Goal: Transaction & Acquisition: Book appointment/travel/reservation

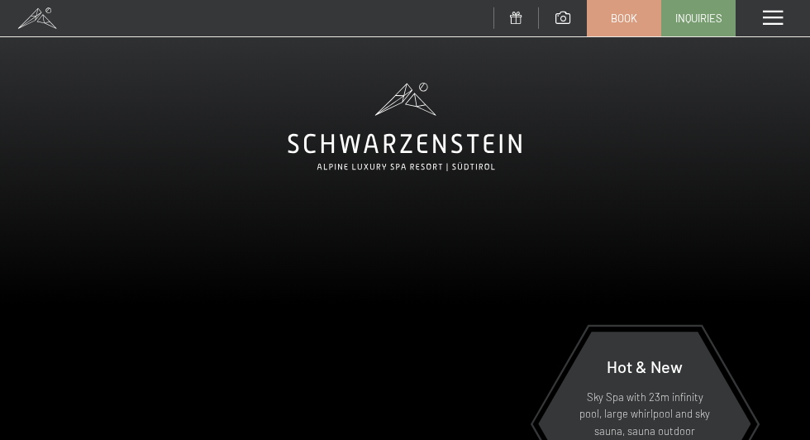
click at [781, 21] on span at bounding box center [773, 18] width 20 height 15
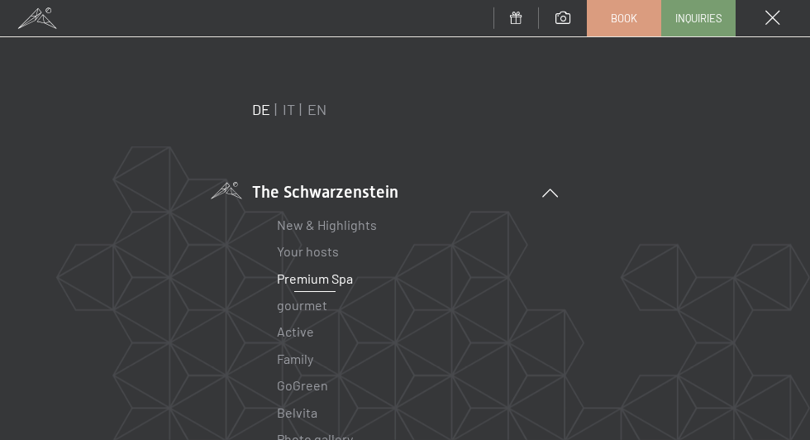
click at [322, 284] on font "Premium Spa" at bounding box center [315, 278] width 76 height 16
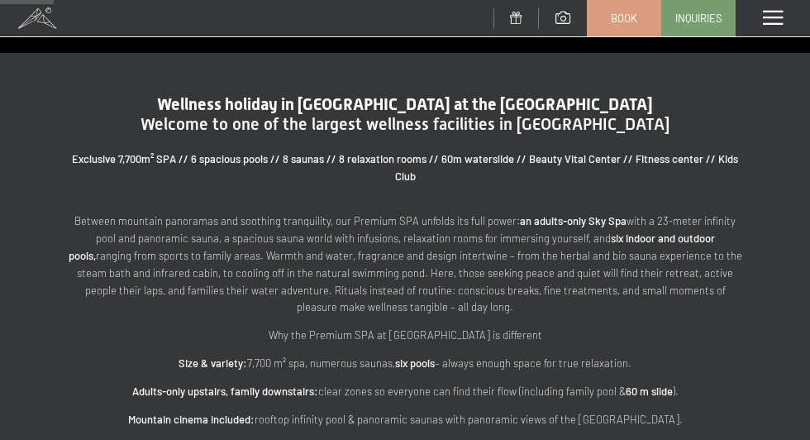
scroll to position [554, 0]
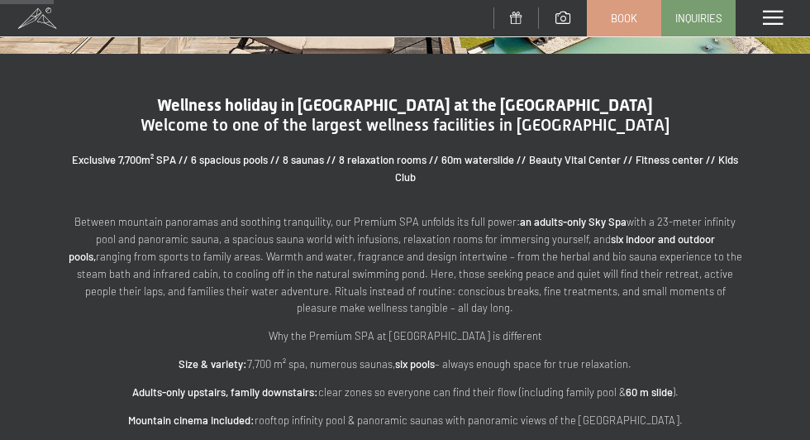
click at [769, 22] on span at bounding box center [773, 18] width 20 height 15
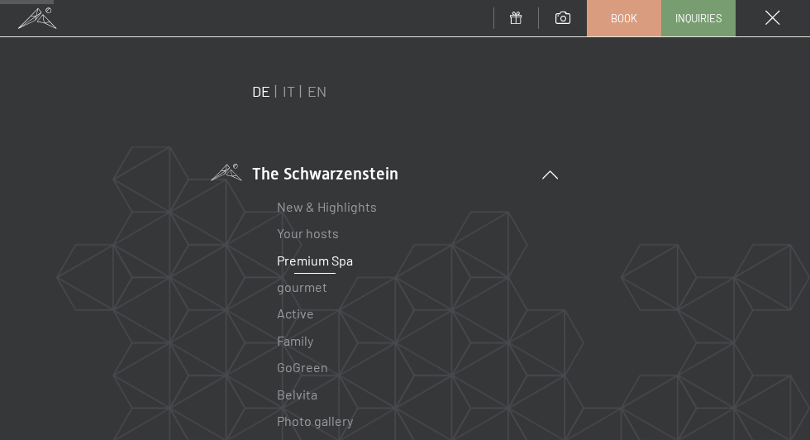
scroll to position [18, 0]
click at [293, 93] on font "IT" at bounding box center [289, 91] width 12 height 18
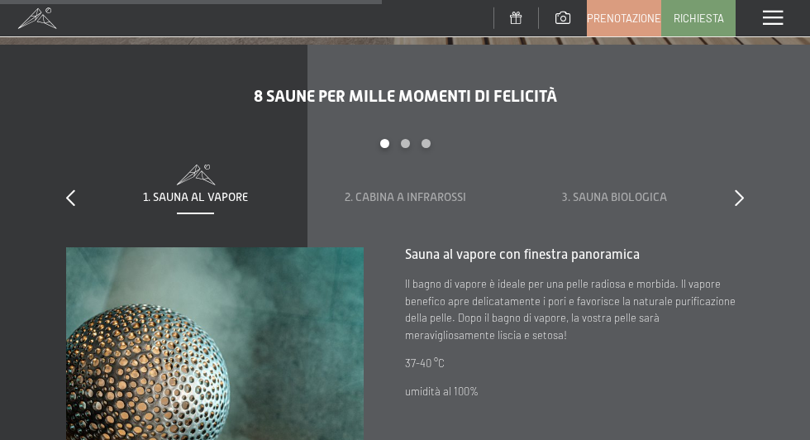
scroll to position [3975, 0]
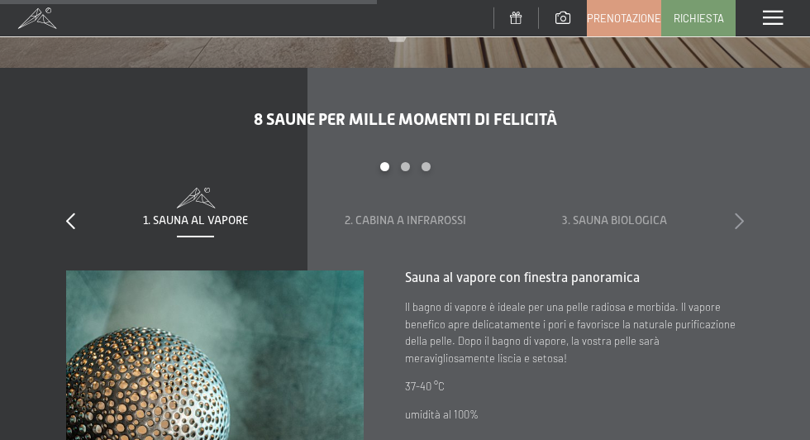
click at [741, 224] on icon at bounding box center [739, 220] width 9 height 17
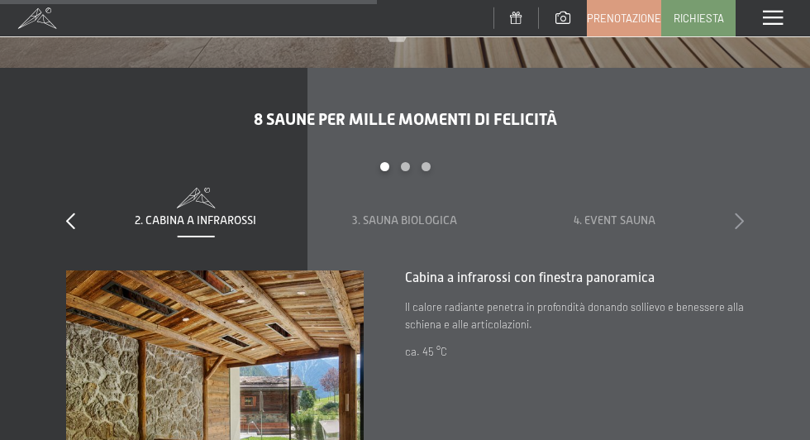
click at [741, 224] on icon at bounding box center [739, 220] width 9 height 17
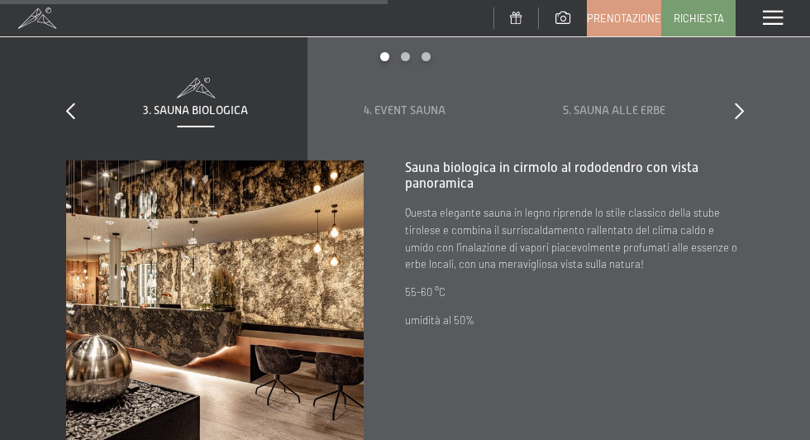
scroll to position [4086, 0]
click at [736, 107] on icon at bounding box center [739, 110] width 9 height 17
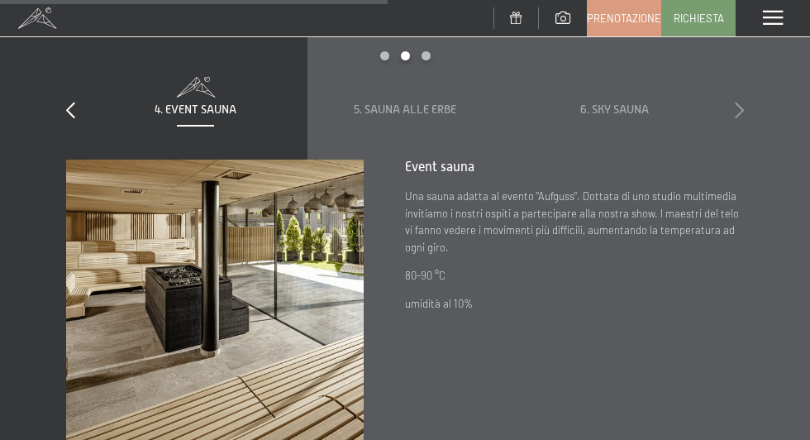
click at [736, 107] on icon at bounding box center [739, 110] width 9 height 17
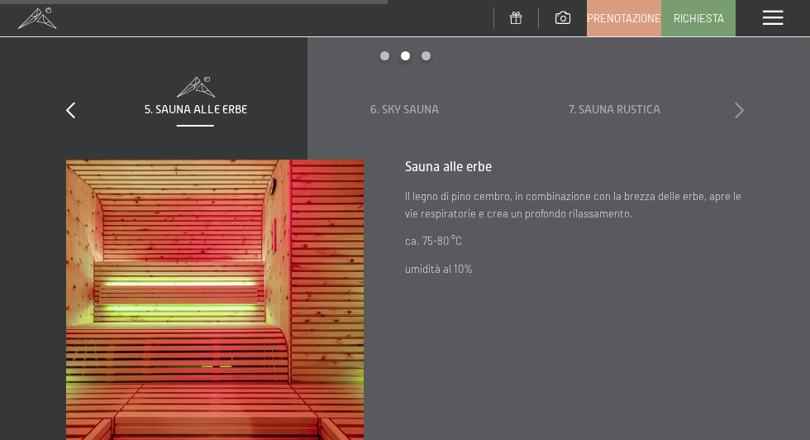
click at [735, 107] on icon at bounding box center [739, 110] width 9 height 17
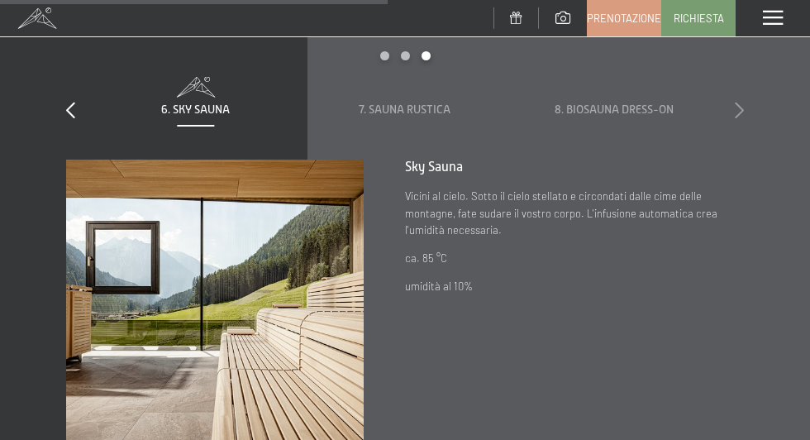
click at [735, 107] on icon at bounding box center [739, 110] width 9 height 17
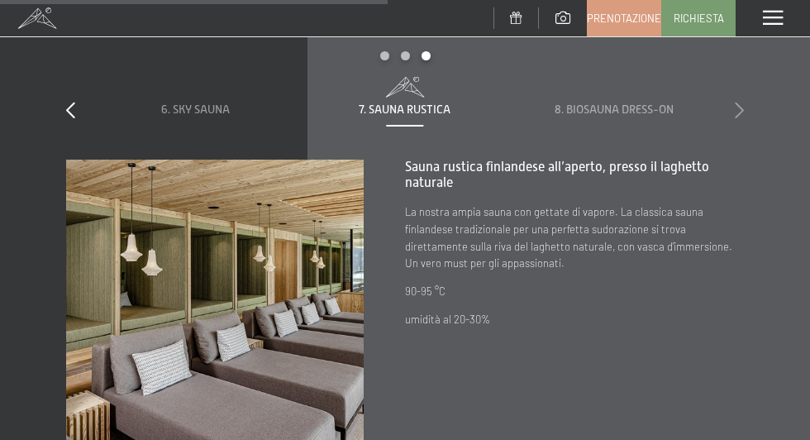
click at [735, 107] on icon at bounding box center [739, 110] width 9 height 17
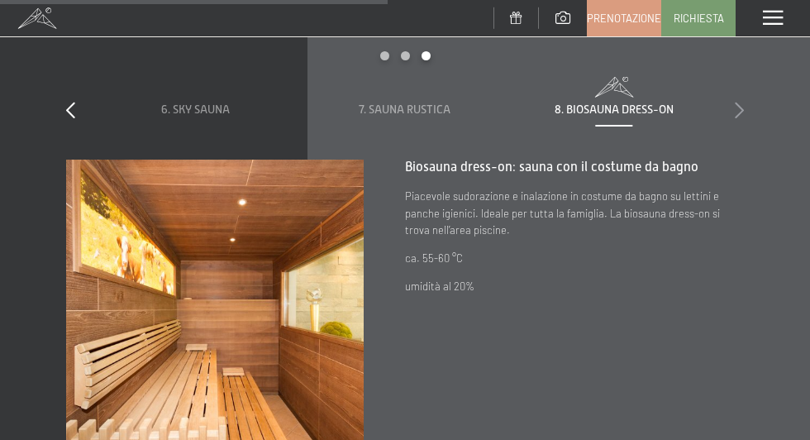
click at [735, 105] on icon at bounding box center [739, 110] width 9 height 17
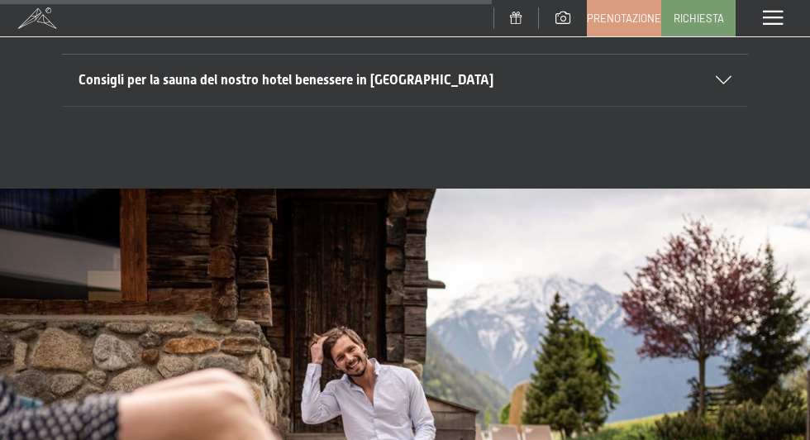
scroll to position [4622, 0]
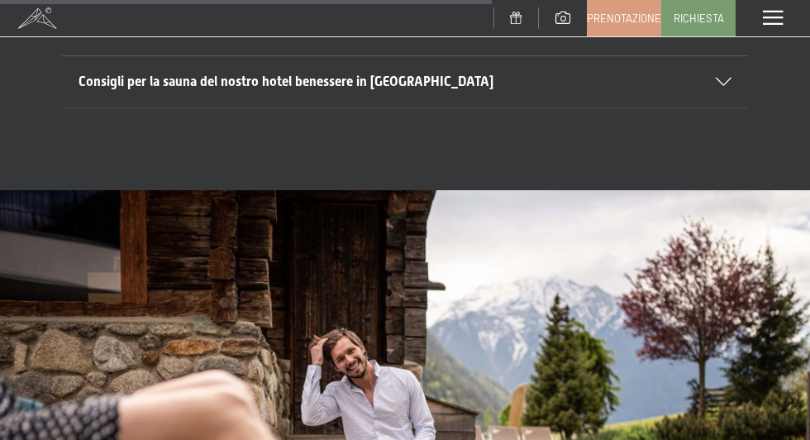
click at [690, 82] on h2 "Consigli per la sauna del nostro hotel benessere in Trentino Alto Adige" at bounding box center [388, 82] width 620 height 18
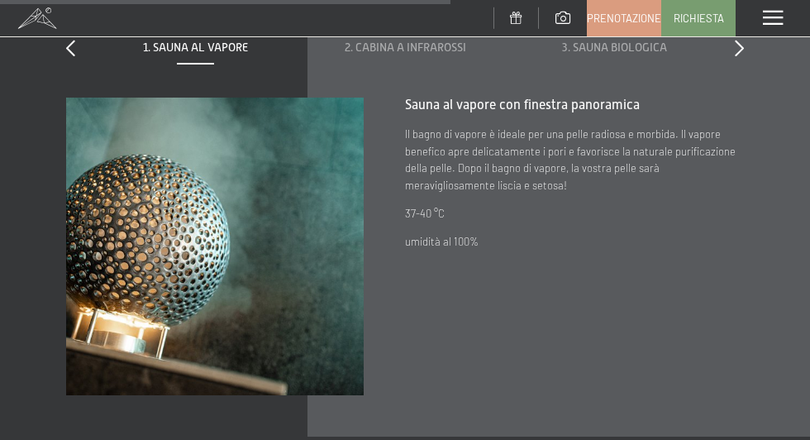
scroll to position [4044, 0]
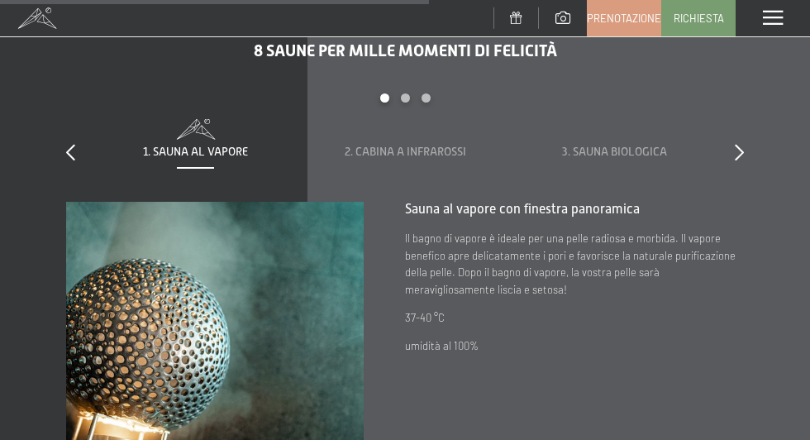
click at [761, 26] on div "Menu" at bounding box center [772, 18] width 74 height 36
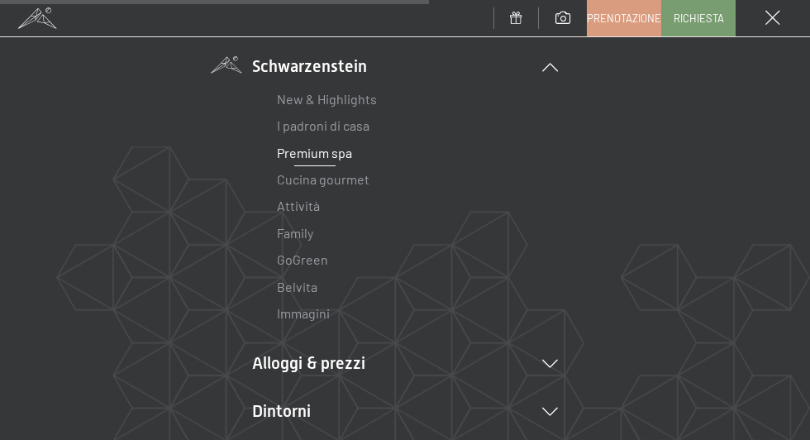
scroll to position [126, 0]
click at [318, 367] on li "Alloggi & prezzi Servizi inclusi Camere & prezzi Lista Offerte Lista Prezzi per…" at bounding box center [405, 362] width 306 height 23
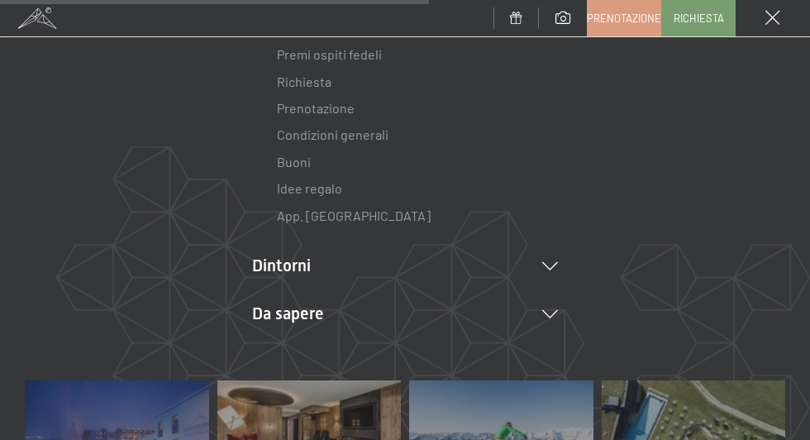
scroll to position [681, 0]
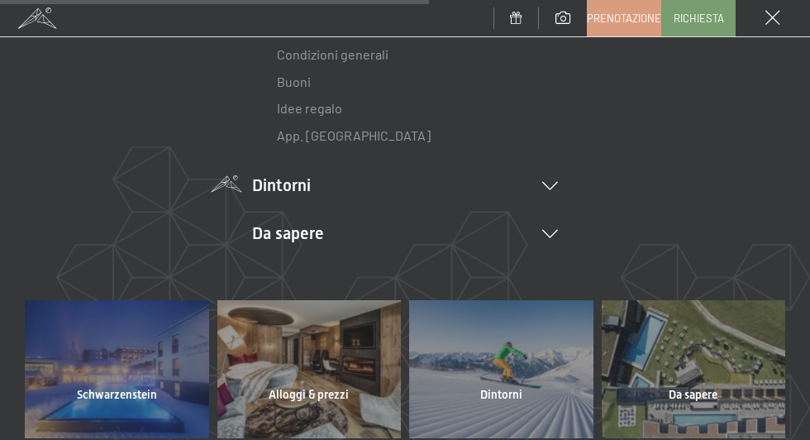
click at [274, 181] on li "Dintorni Aurina Ski & Winter Sci Scuola di sci Trekking in estate Escursioni Bi…" at bounding box center [405, 185] width 306 height 23
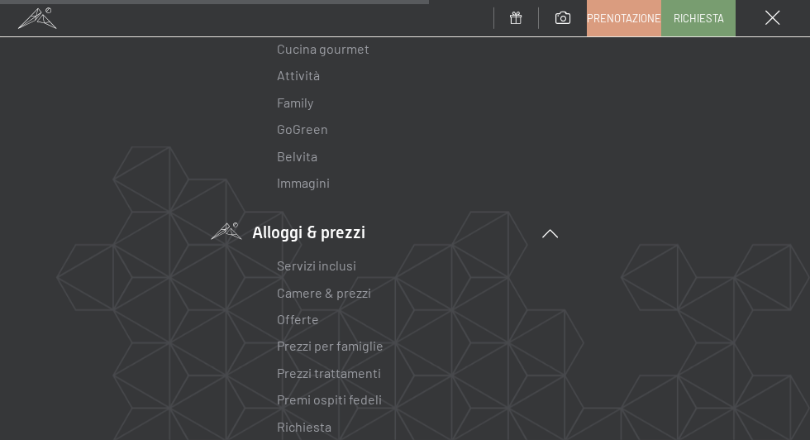
scroll to position [269, 0]
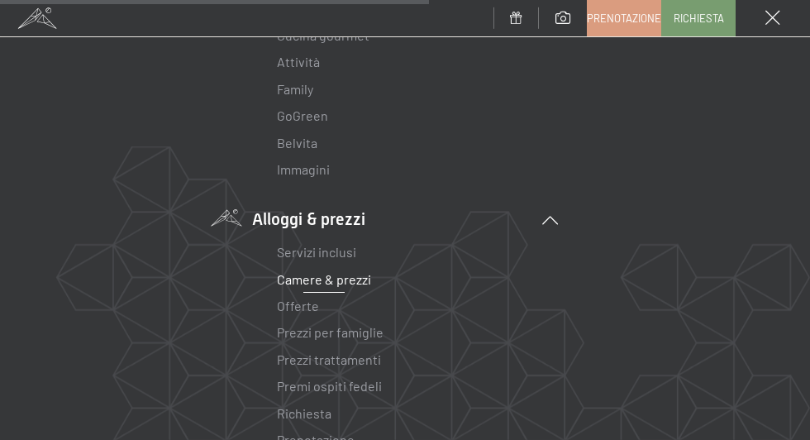
click at [323, 283] on link "Camere & prezzi" at bounding box center [324, 279] width 94 height 16
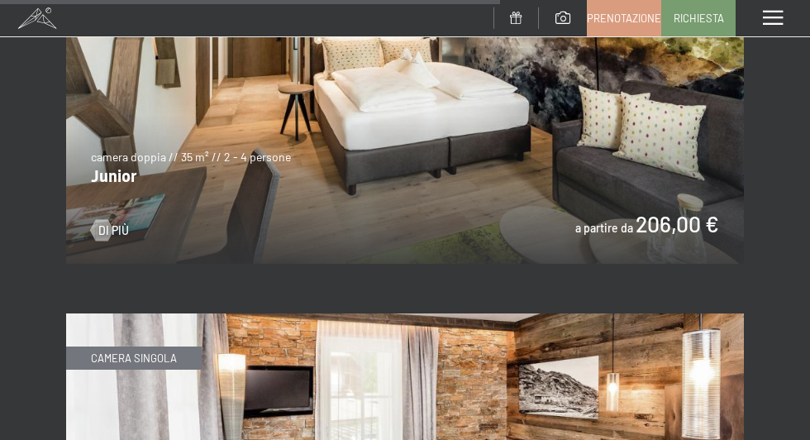
scroll to position [4769, 0]
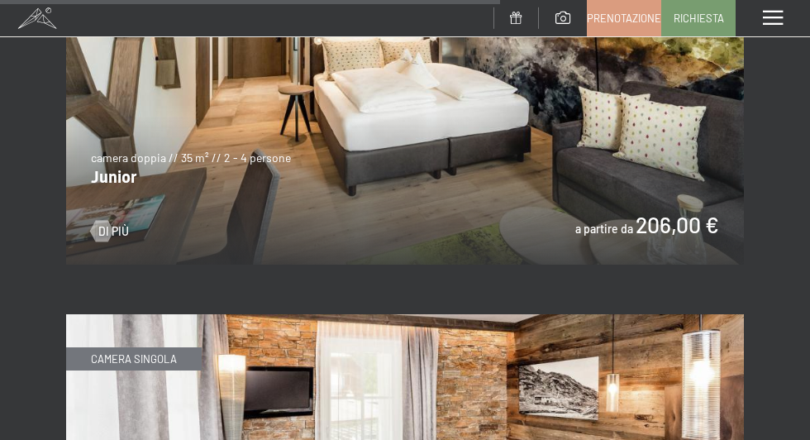
click at [249, 165] on img at bounding box center [405, 73] width 678 height 381
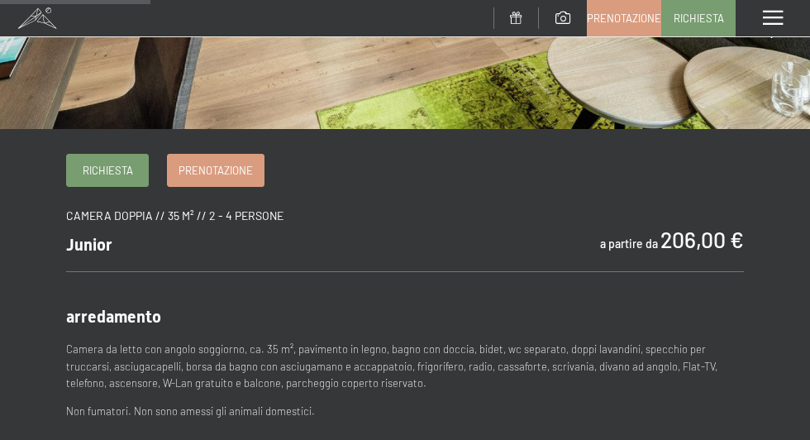
scroll to position [478, 0]
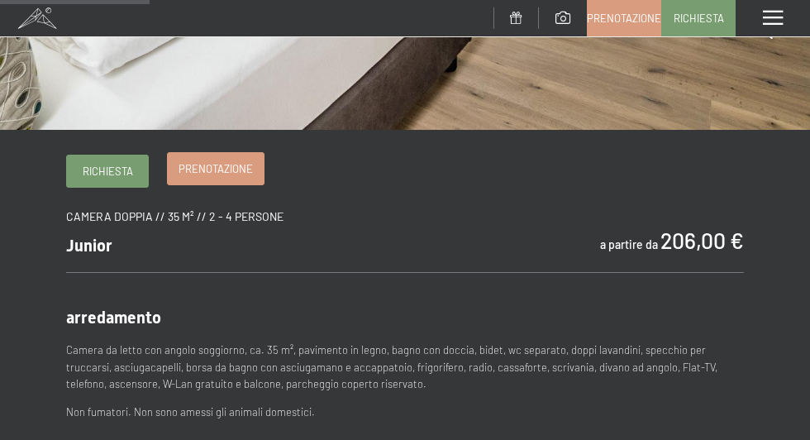
click at [216, 167] on span "Prenotazione" at bounding box center [215, 168] width 74 height 15
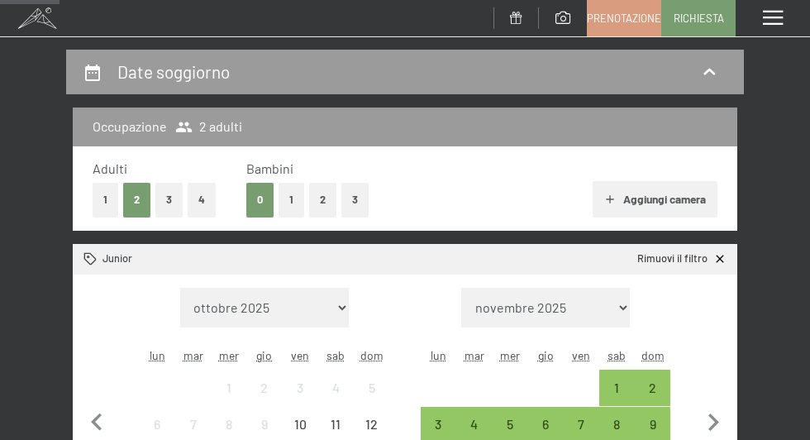
scroll to position [159, 0]
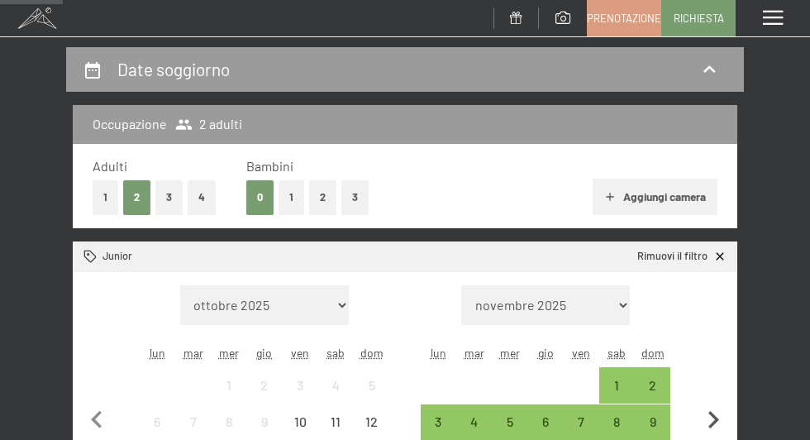
click at [712, 423] on icon "button" at bounding box center [713, 419] width 11 height 17
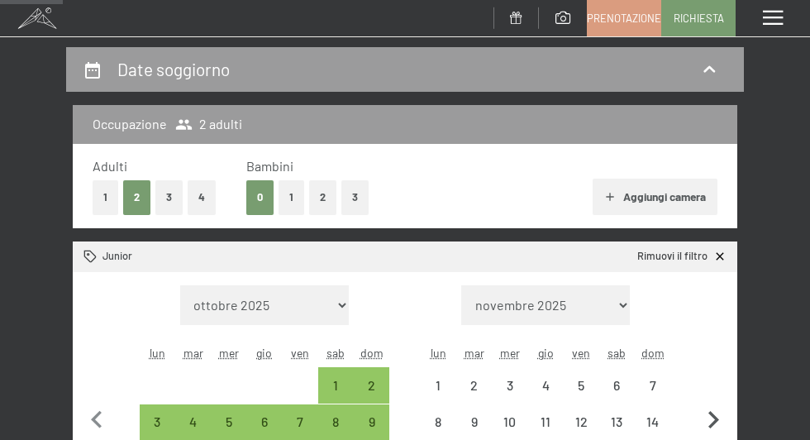
click at [712, 423] on icon "button" at bounding box center [713, 419] width 11 height 17
select select "2025-12-01"
select select "2026-01-01"
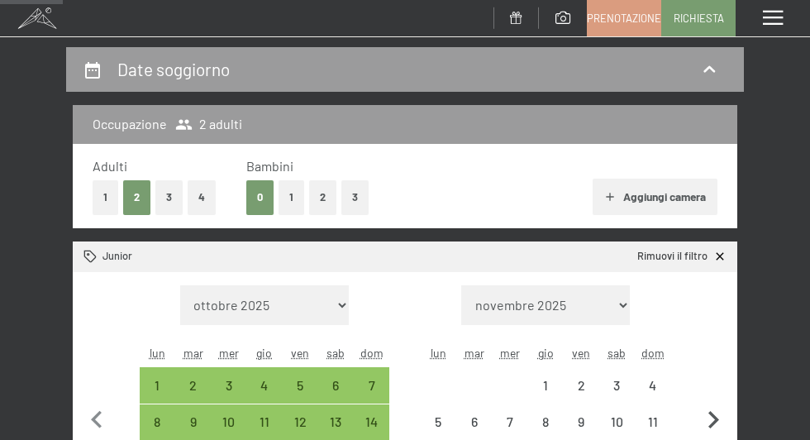
click at [712, 423] on icon "button" at bounding box center [713, 419] width 11 height 17
select select "2026-01-01"
select select "2026-02-01"
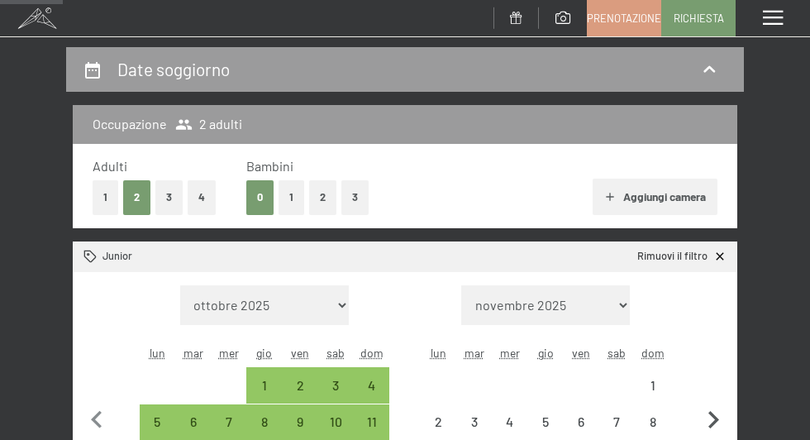
click at [712, 423] on icon "button" at bounding box center [713, 419] width 11 height 17
select select "2026-02-01"
select select "2026-03-01"
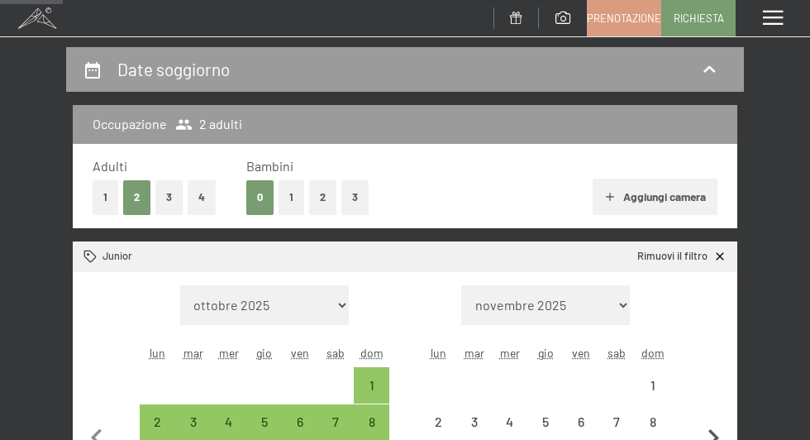
click at [712, 423] on icon "button" at bounding box center [713, 438] width 35 height 35
select select "2026-03-01"
select select "2026-04-01"
click at [712, 423] on icon "button" at bounding box center [713, 438] width 35 height 35
select select "2026-04-01"
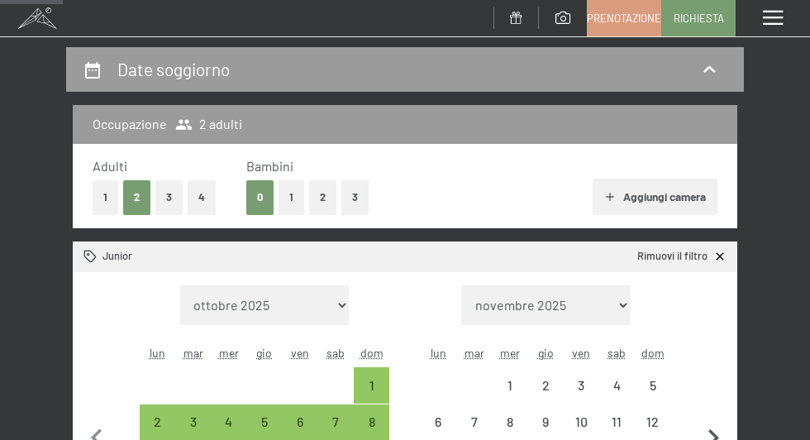
select select "2026-05-01"
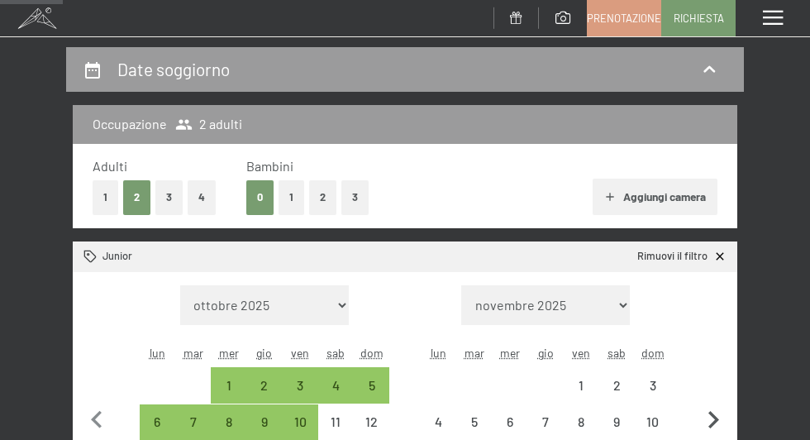
select select "2026-04-01"
select select "2026-05-01"
click at [712, 422] on icon "button" at bounding box center [713, 419] width 11 height 17
select select "2026-05-01"
select select "2026-06-01"
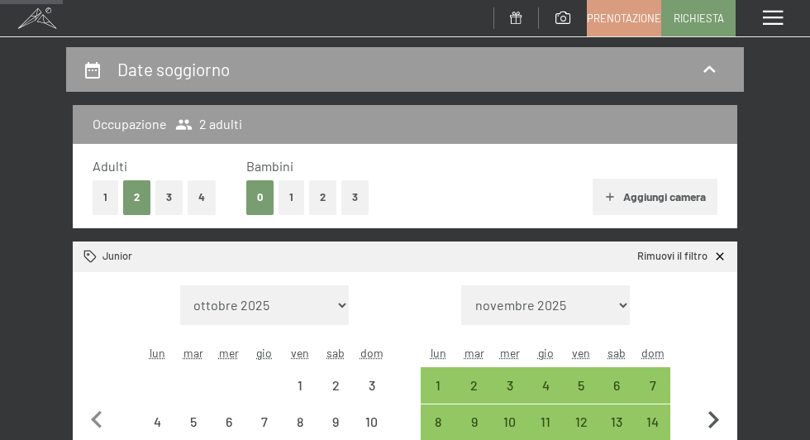
click at [712, 422] on icon "button" at bounding box center [713, 419] width 11 height 17
select select "2026-06-01"
select select "2026-07-01"
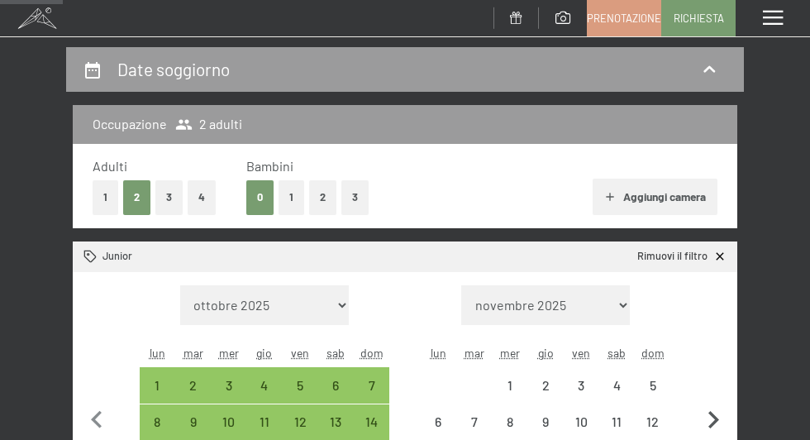
select select "2026-06-01"
select select "2026-07-01"
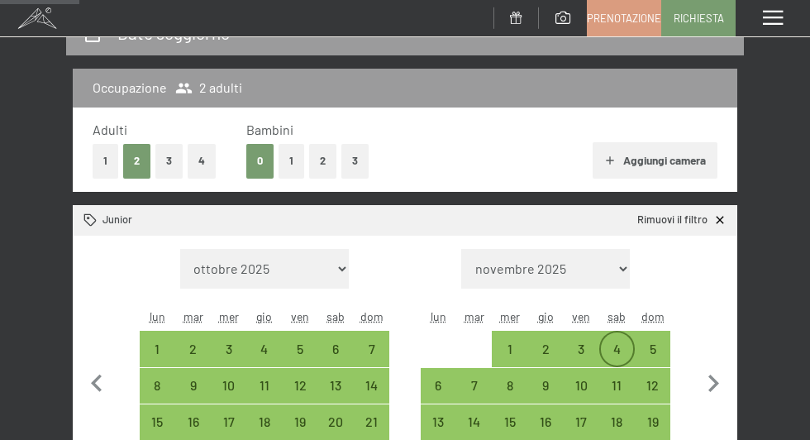
scroll to position [213, 0]
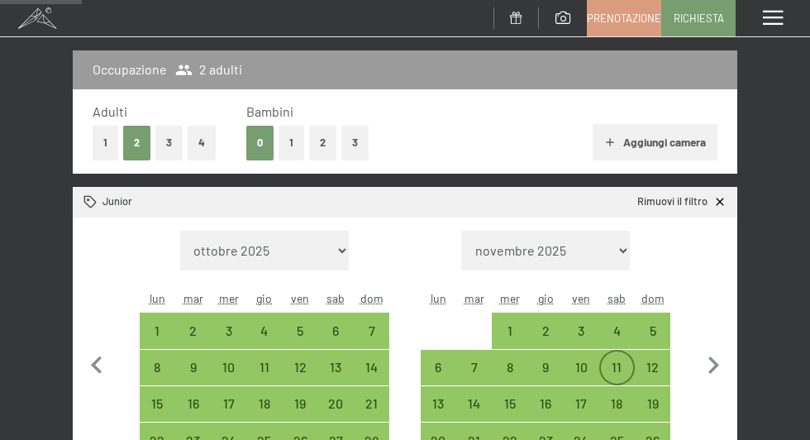
click at [615, 355] on div "11" at bounding box center [617, 367] width 32 height 32
select select "2026-06-01"
select select "2026-07-01"
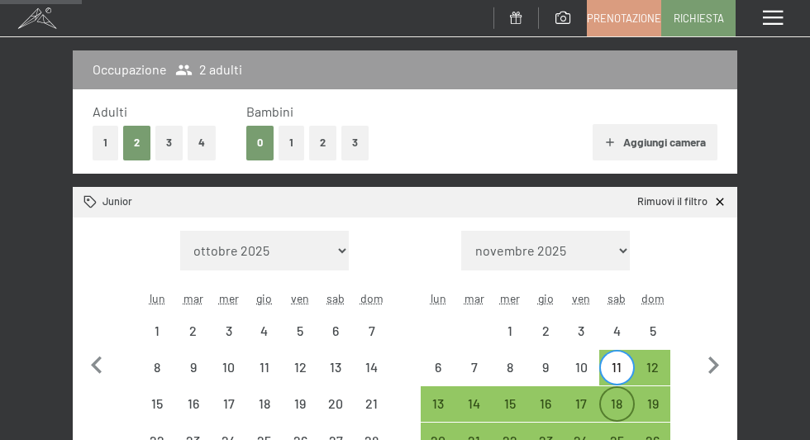
click at [611, 415] on div "18" at bounding box center [617, 413] width 32 height 32
select select "2026-06-01"
select select "2026-07-01"
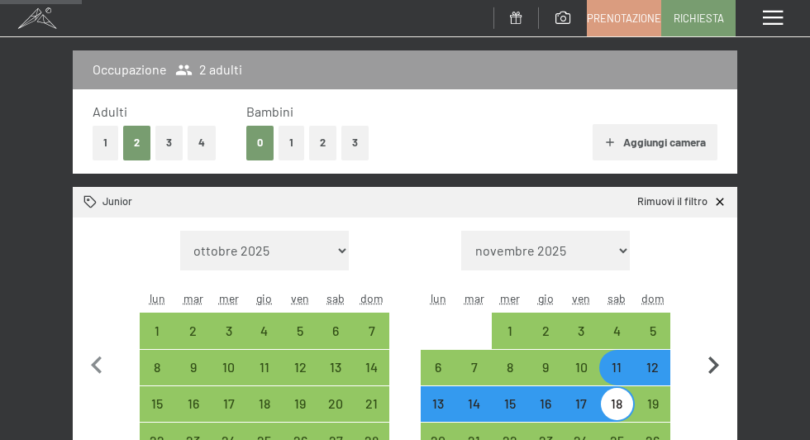
click at [714, 371] on icon "button" at bounding box center [713, 365] width 35 height 35
select select "2026-07-01"
select select "2026-08-01"
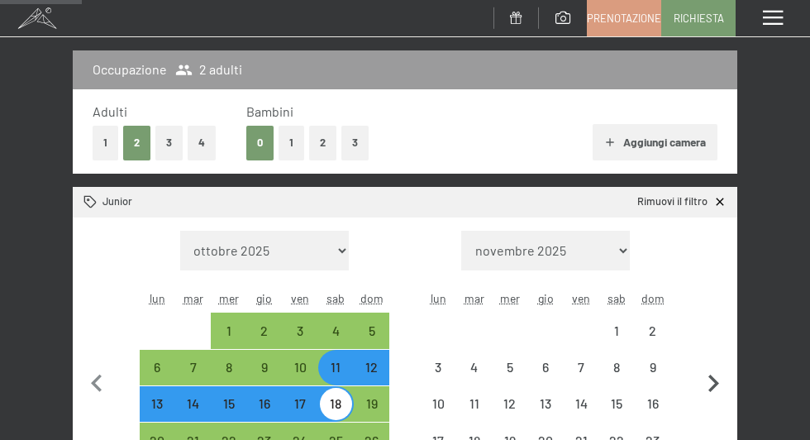
select select "2026-07-01"
select select "2026-08-01"
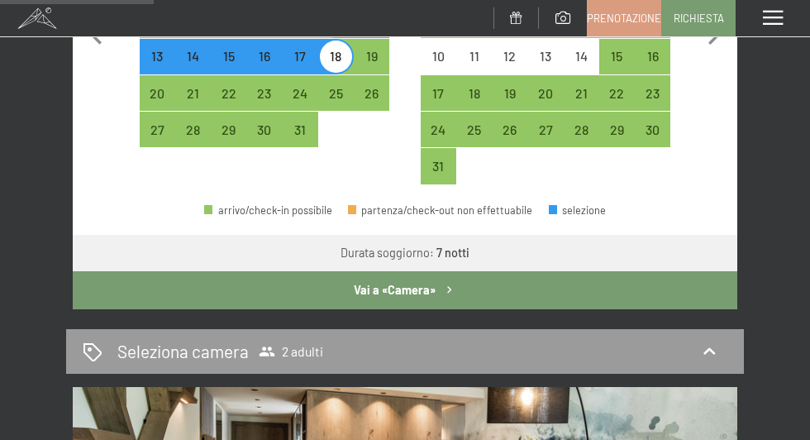
click at [434, 287] on button "Vai a «Camera»" at bounding box center [405, 290] width 664 height 38
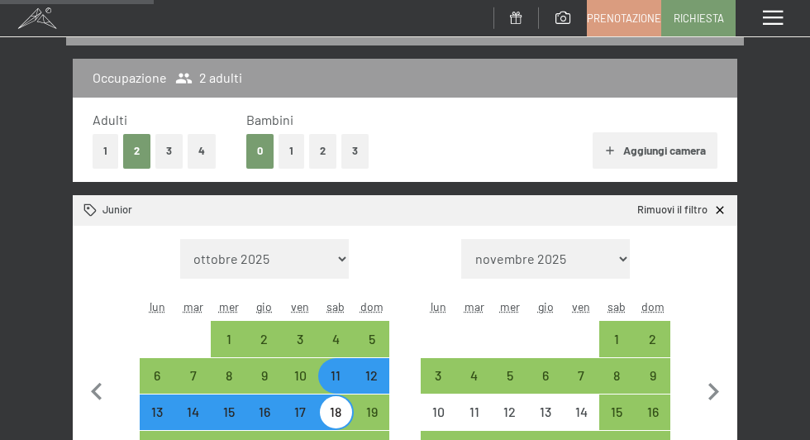
select select "2026-07-01"
select select "2026-08-01"
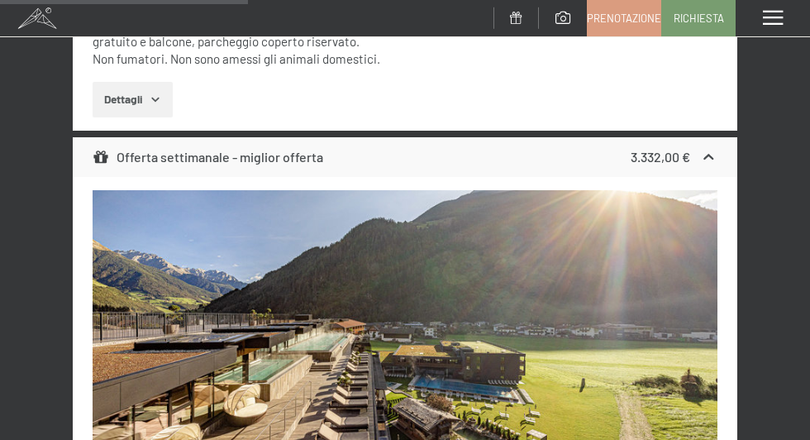
scroll to position [711, 0]
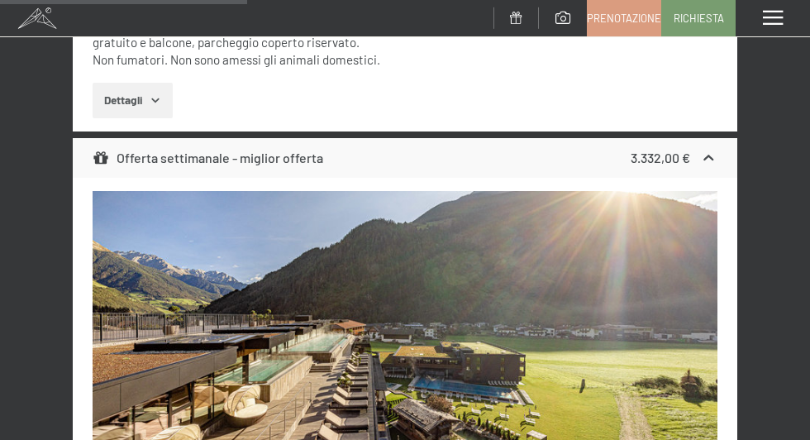
click at [152, 100] on icon "button" at bounding box center [155, 99] width 13 height 13
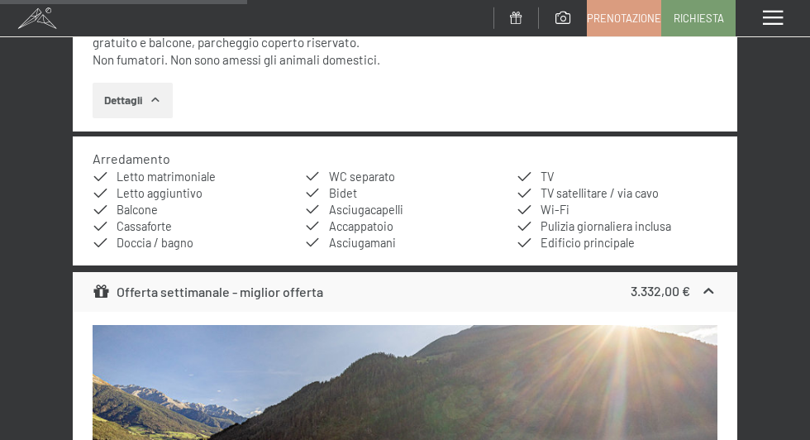
click at [152, 100] on icon "button" at bounding box center [155, 99] width 13 height 13
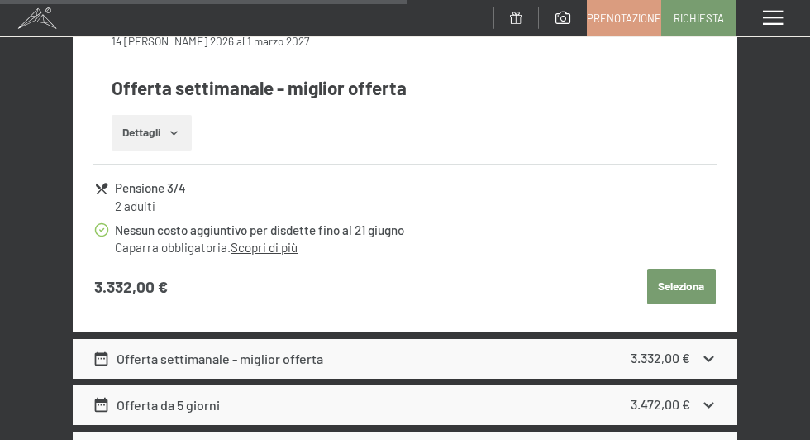
scroll to position [1171, 0]
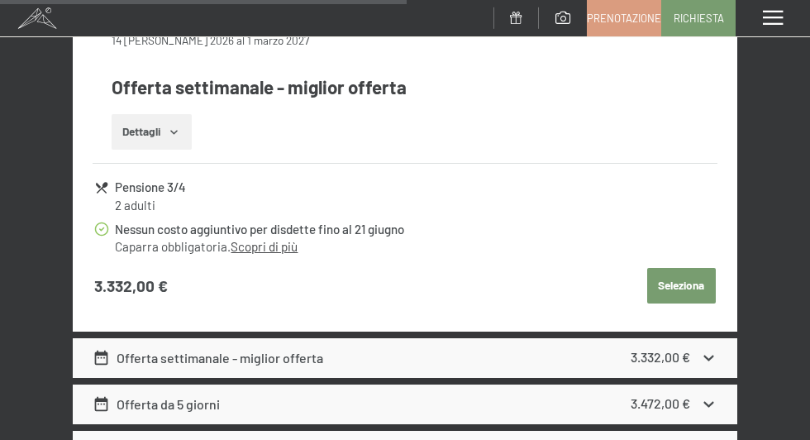
click at [277, 250] on link "Scopri di più" at bounding box center [264, 246] width 67 height 15
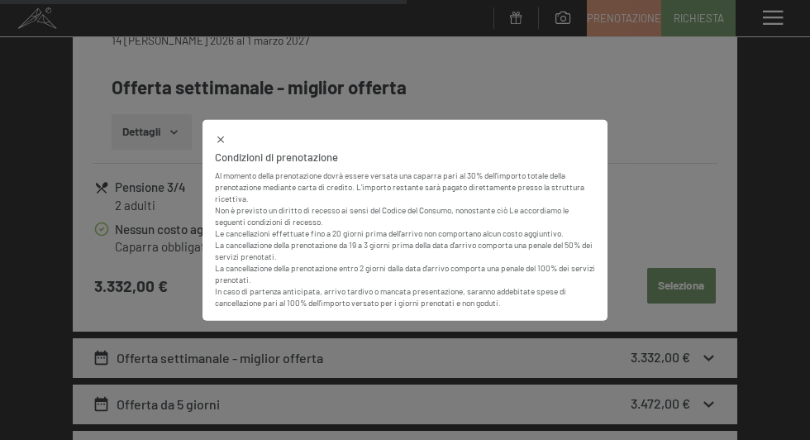
click at [684, 180] on div "Condizioni di prenotazione Al momento della prenotazione dovrà essere versata u…" at bounding box center [405, 220] width 810 height 440
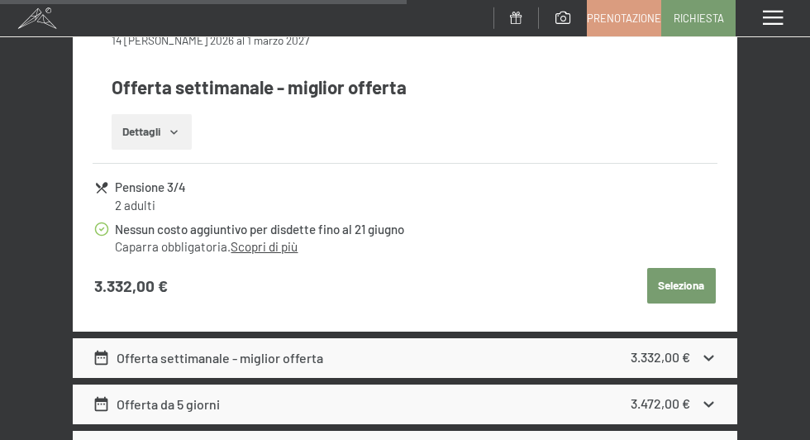
click at [470, 402] on div "Offerta da 5 giorni 3.472,00 €" at bounding box center [405, 404] width 664 height 40
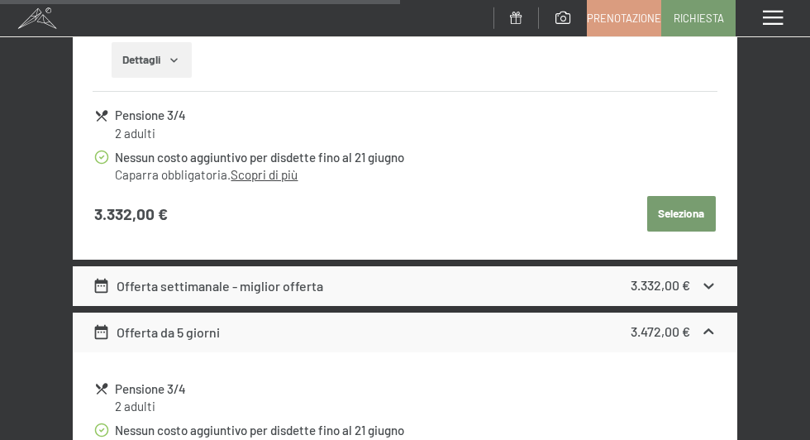
scroll to position [1239, 0]
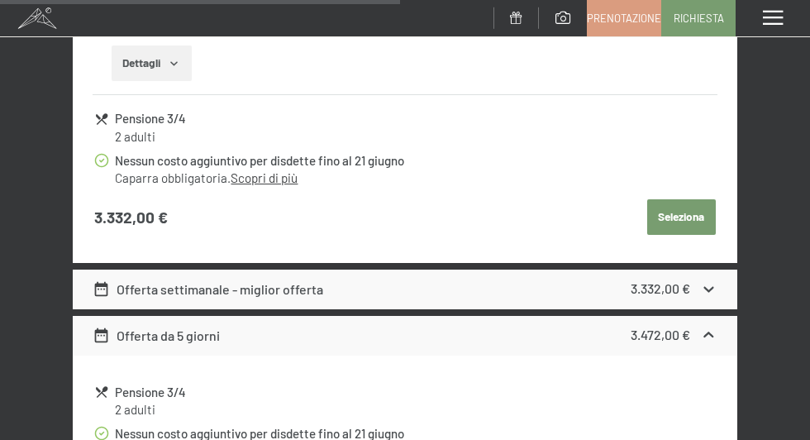
click at [463, 280] on div "Offerta settimanale - miglior offerta 3.332,00 €" at bounding box center [405, 289] width 664 height 40
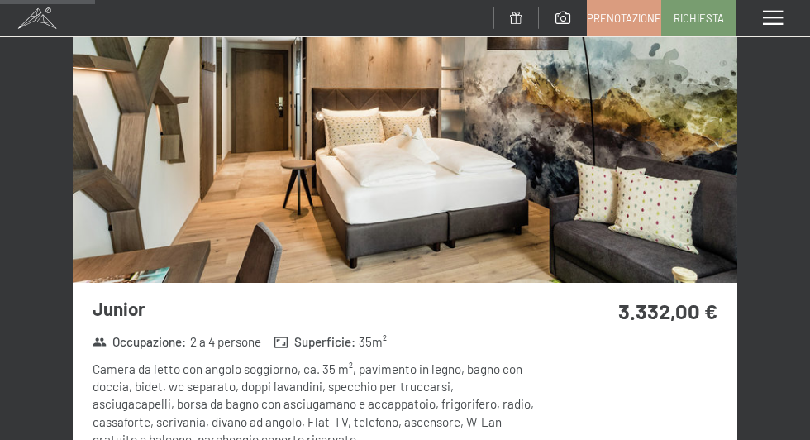
scroll to position [312, 0]
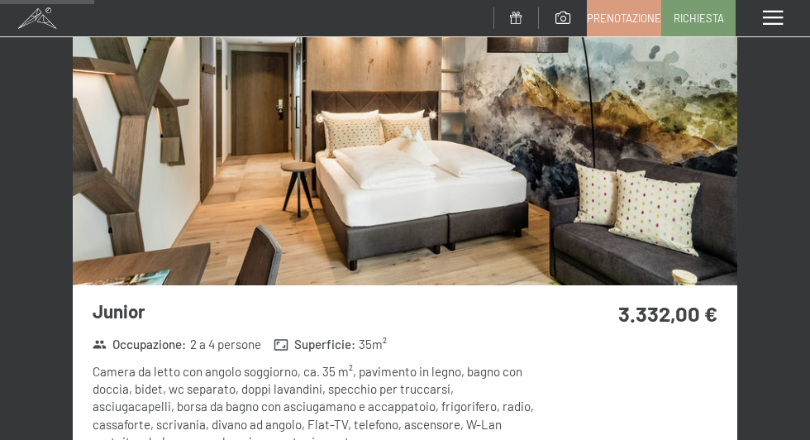
click at [497, 212] on img at bounding box center [405, 151] width 664 height 269
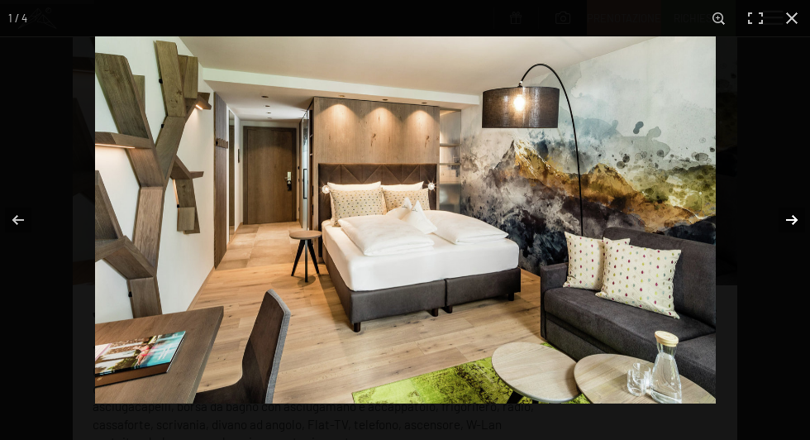
click at [800, 222] on button "button" at bounding box center [781, 219] width 58 height 83
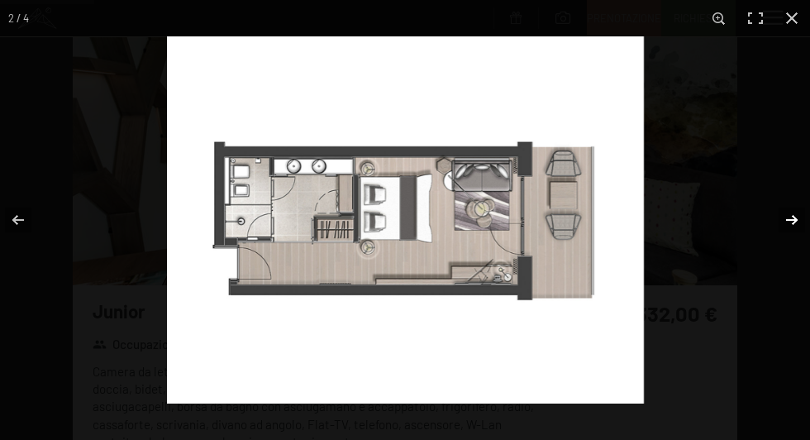
click at [797, 222] on button "button" at bounding box center [781, 219] width 58 height 83
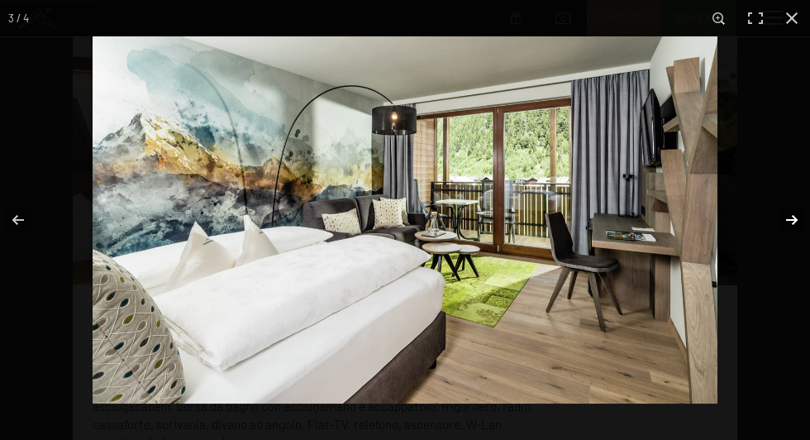
click at [797, 222] on button "button" at bounding box center [781, 219] width 58 height 83
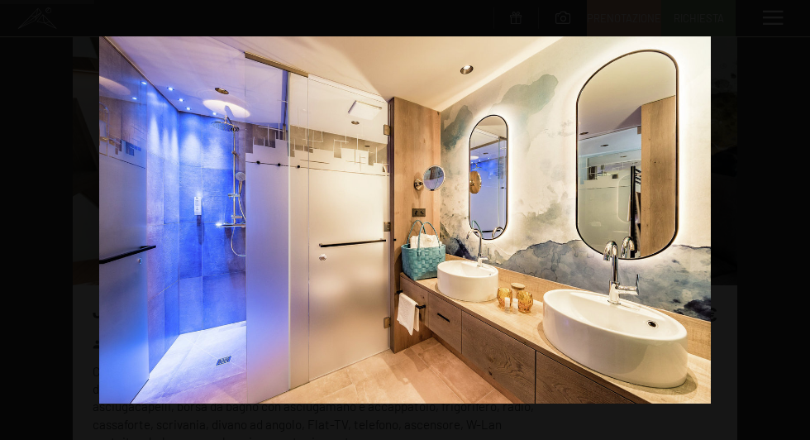
click at [797, 222] on button "button" at bounding box center [781, 219] width 58 height 83
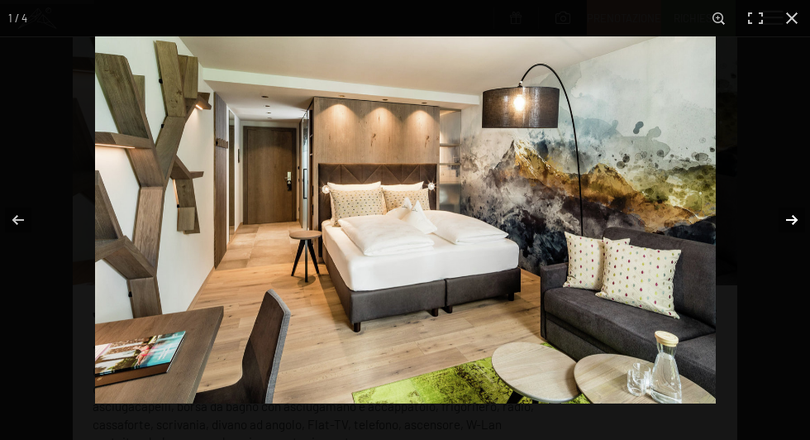
click at [797, 222] on button "button" at bounding box center [781, 219] width 58 height 83
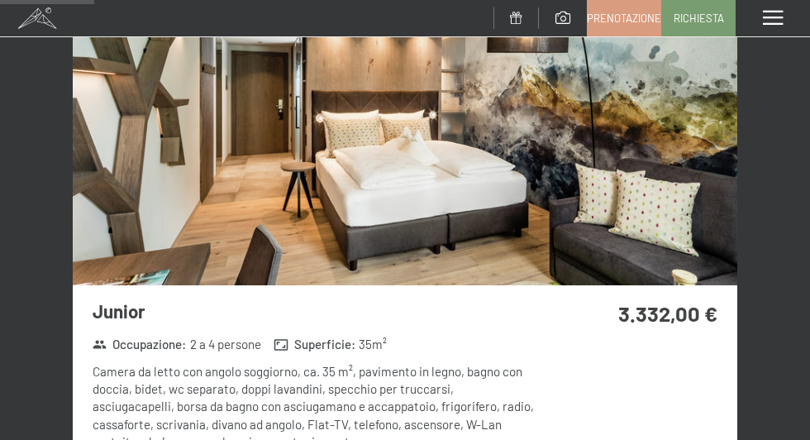
click at [0, 0] on button "button" at bounding box center [0, 0] width 0 height 0
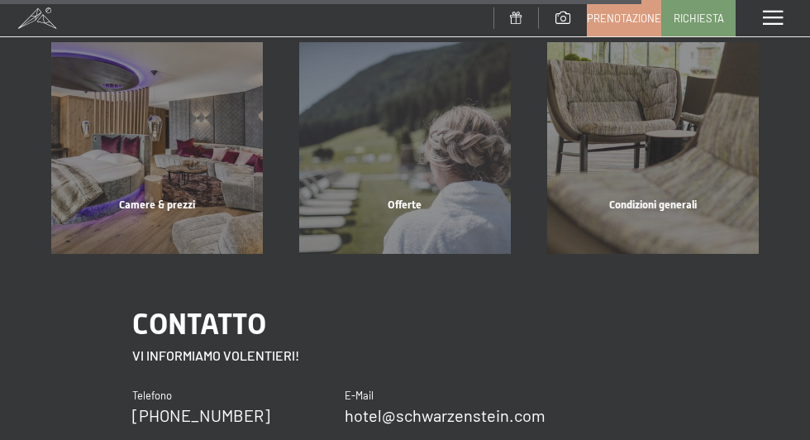
scroll to position [2189, 0]
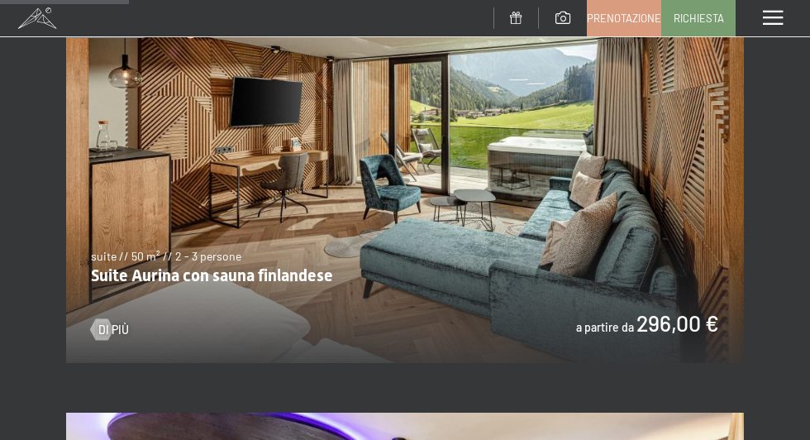
scroll to position [1231, 0]
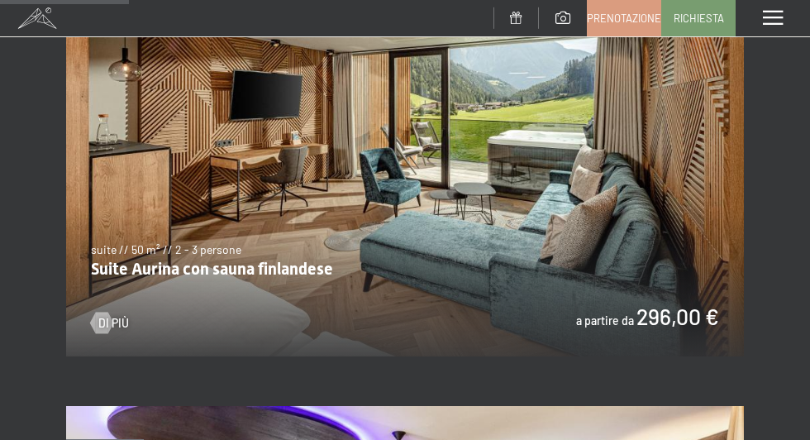
click at [315, 181] on img at bounding box center [405, 165] width 678 height 381
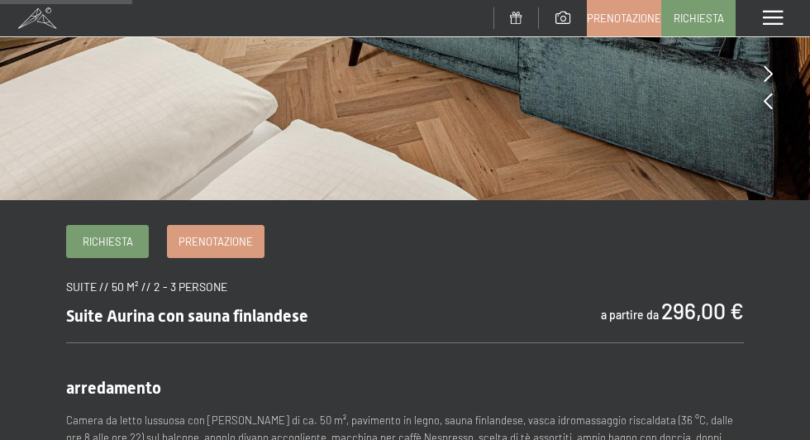
scroll to position [430, 0]
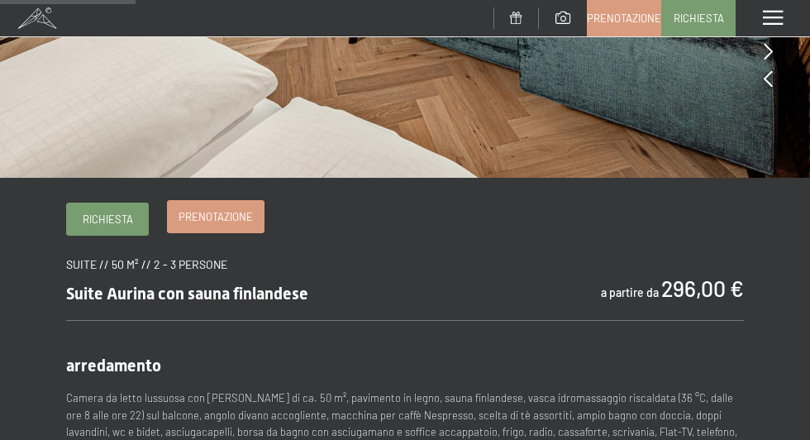
click at [186, 215] on span "Prenotazione" at bounding box center [215, 216] width 74 height 15
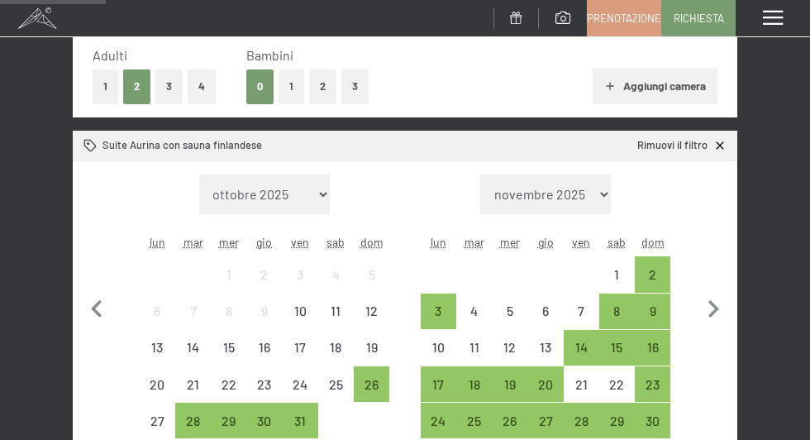
scroll to position [283, 0]
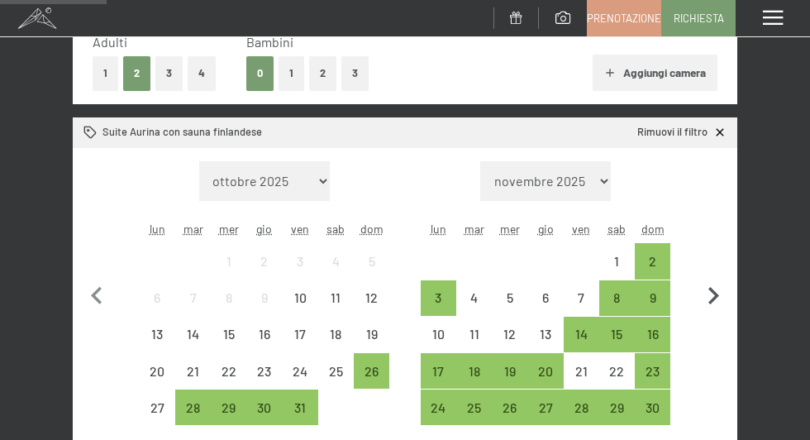
click at [712, 288] on icon "button" at bounding box center [713, 295] width 35 height 35
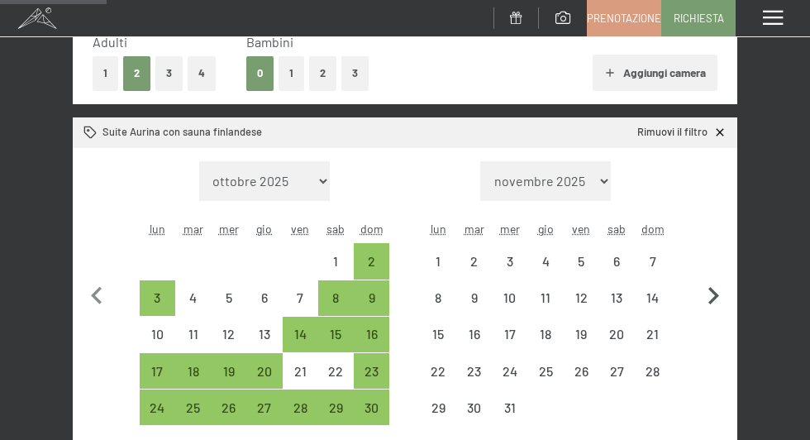
click at [712, 288] on icon "button" at bounding box center [713, 295] width 35 height 35
select select "2026-01-01"
select select "2026-02-01"
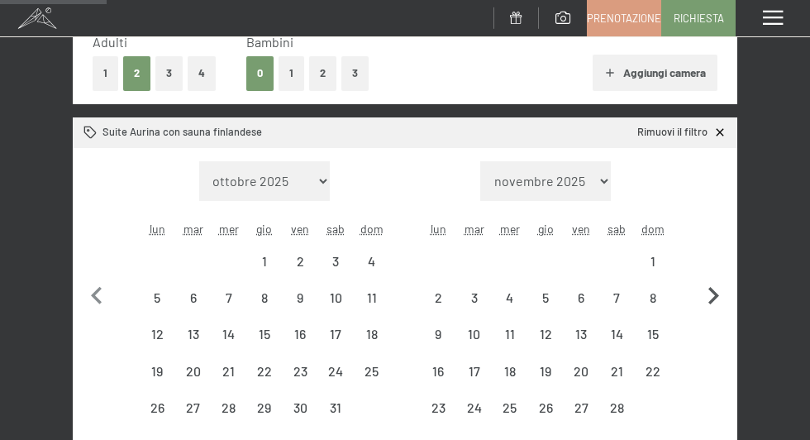
click at [712, 288] on icon "button" at bounding box center [713, 295] width 35 height 35
click at [712, 288] on button "button" at bounding box center [713, 312] width 35 height 302
select select "2026-04-01"
select select "2026-05-01"
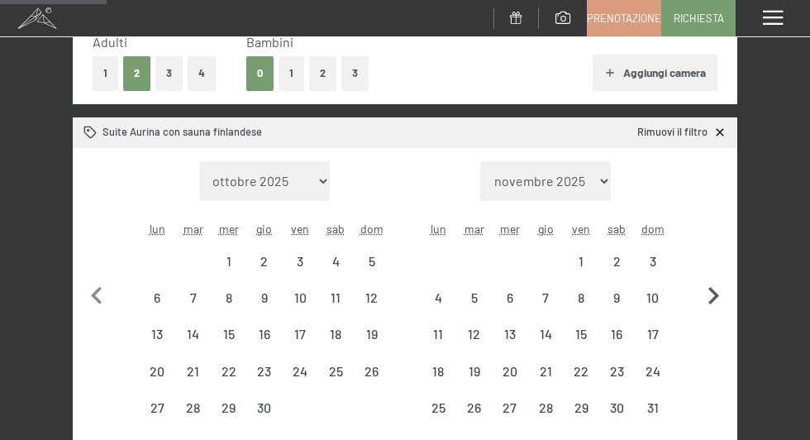
click at [712, 288] on icon "button" at bounding box center [713, 295] width 35 height 35
select select "2026-05-01"
select select "2026-06-01"
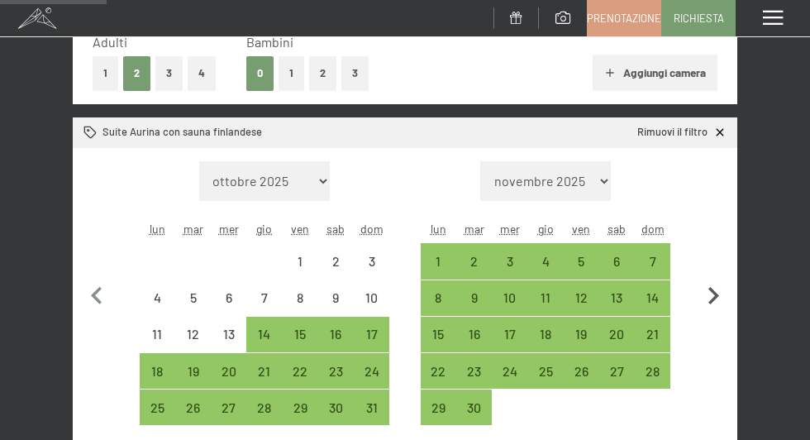
click at [712, 288] on icon "button" at bounding box center [713, 295] width 35 height 35
select select "2026-06-01"
select select "2026-07-01"
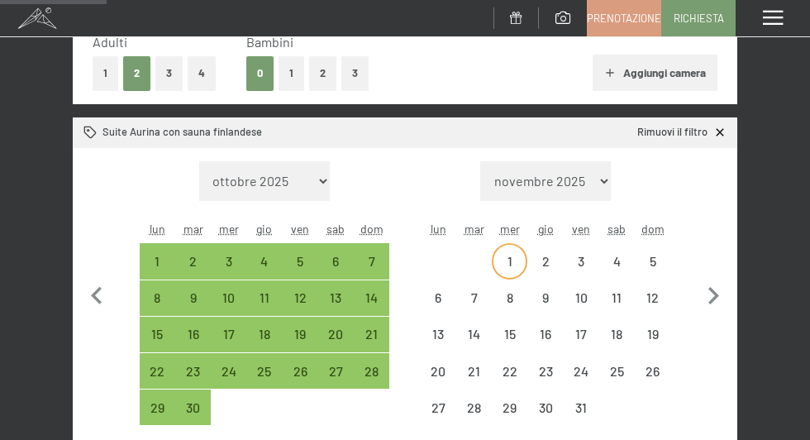
select select "2026-06-01"
select select "2026-07-01"
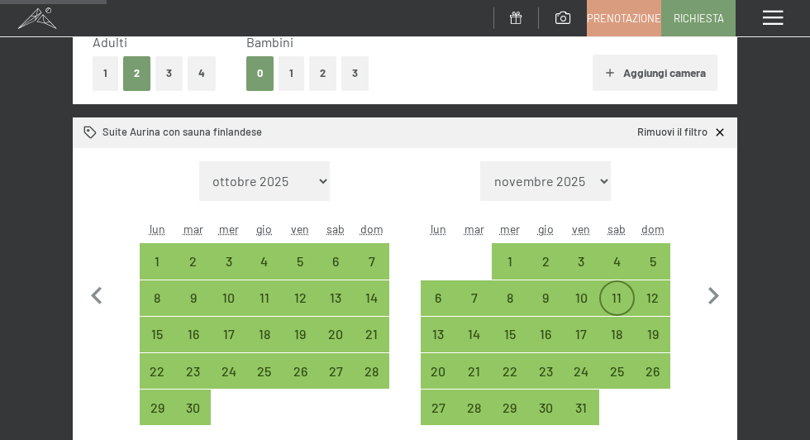
click at [632, 297] on div "11" at bounding box center [617, 307] width 32 height 32
select select "2026-06-01"
select select "2026-07-01"
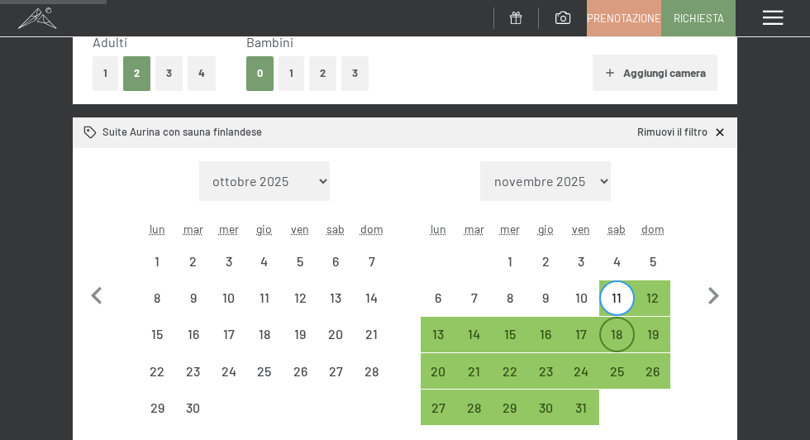
click at [619, 327] on div "18" at bounding box center [617, 343] width 32 height 32
select select "2026-06-01"
select select "2026-07-01"
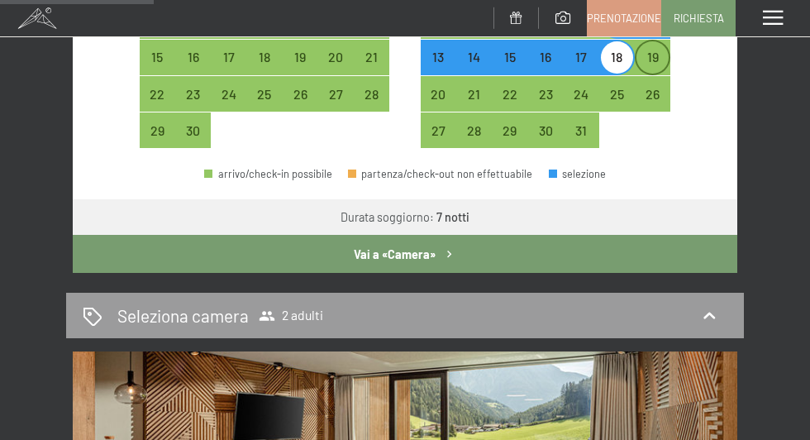
scroll to position [558, 0]
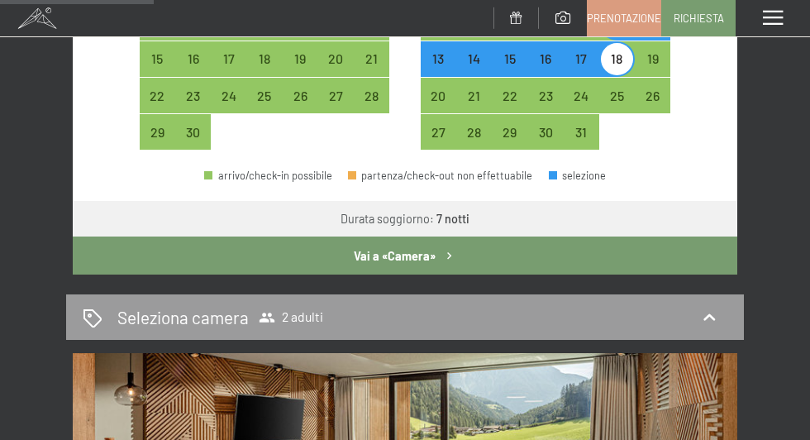
click at [460, 245] on button "Vai a «Camera»" at bounding box center [405, 255] width 664 height 38
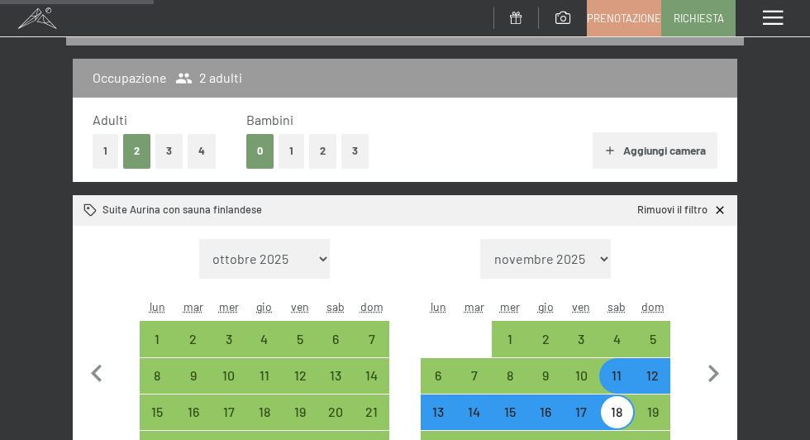
select select "2026-06-01"
select select "2026-07-01"
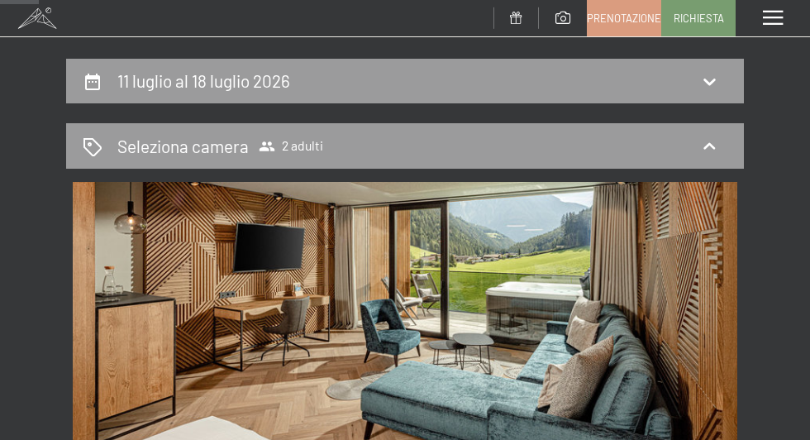
scroll to position [114, 0]
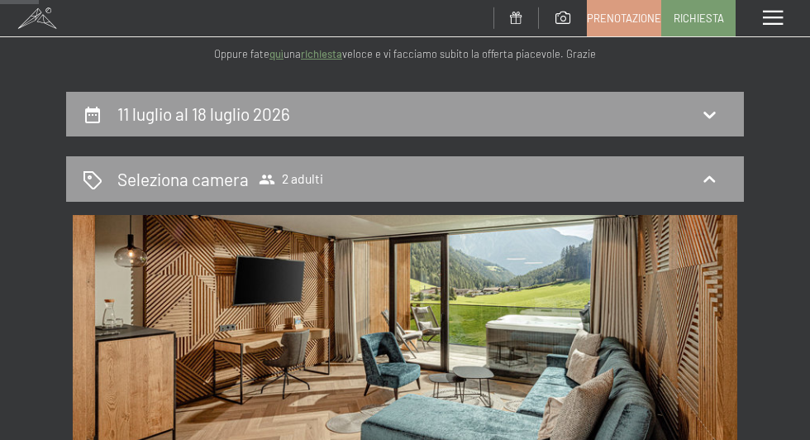
click at [462, 329] on img at bounding box center [405, 349] width 664 height 269
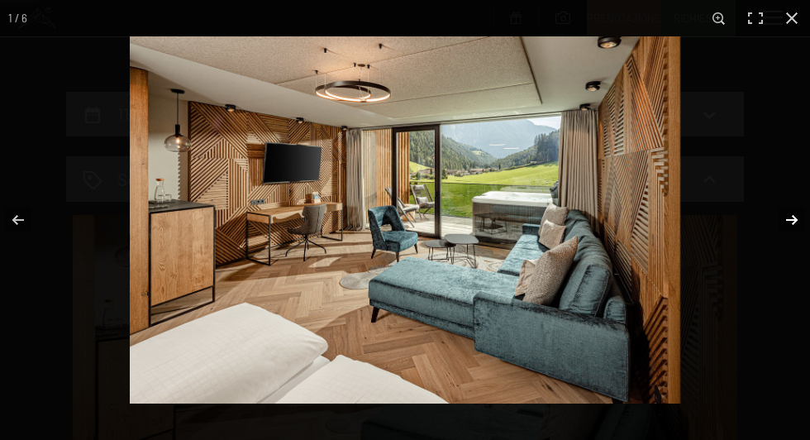
click at [787, 218] on button "button" at bounding box center [781, 219] width 58 height 83
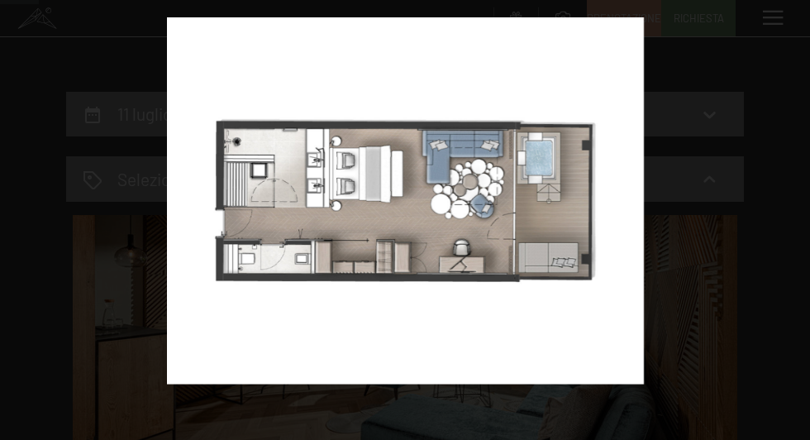
click at [788, 143] on div at bounding box center [572, 237] width 810 height 440
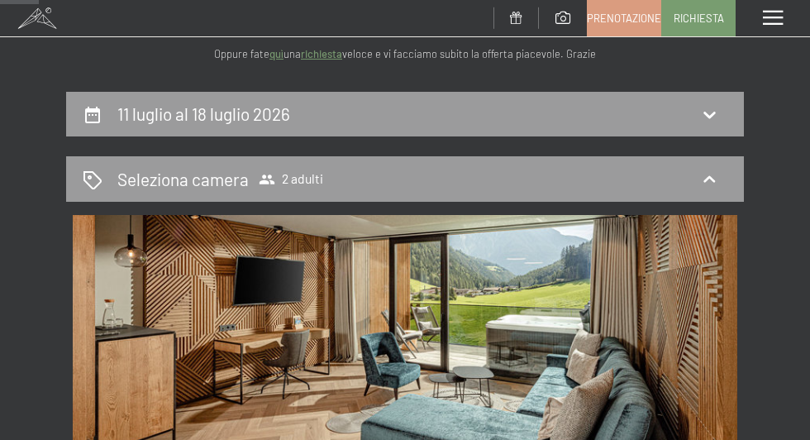
click at [673, 269] on img at bounding box center [405, 349] width 664 height 269
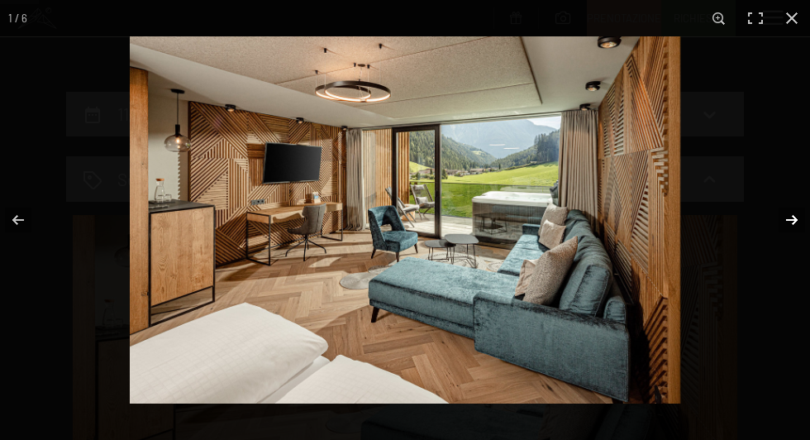
click at [789, 216] on button "button" at bounding box center [781, 219] width 58 height 83
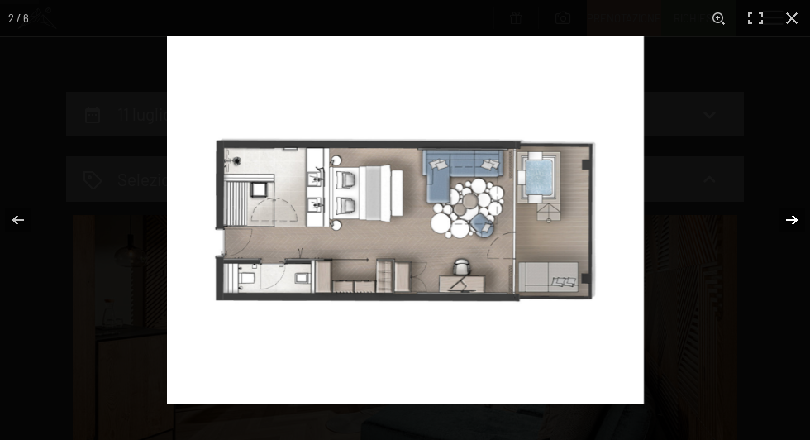
click at [789, 216] on button "button" at bounding box center [781, 219] width 58 height 83
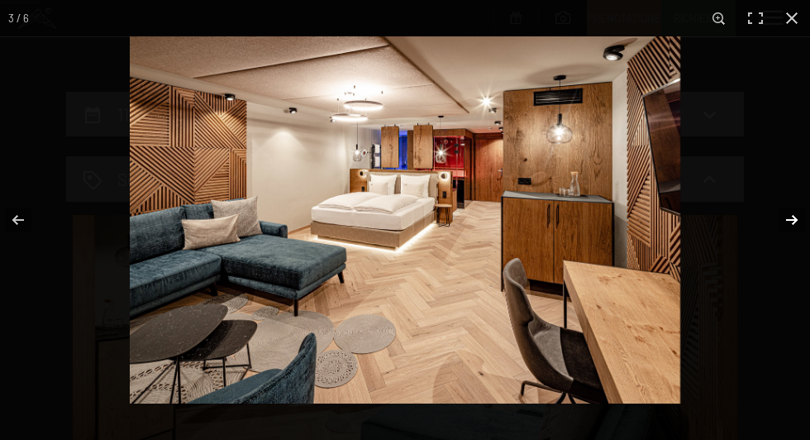
click at [789, 216] on button "button" at bounding box center [781, 219] width 58 height 83
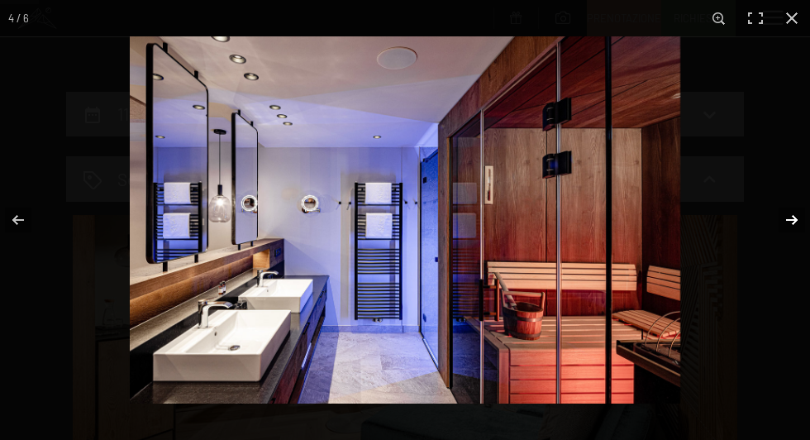
click at [794, 218] on button "button" at bounding box center [781, 219] width 58 height 83
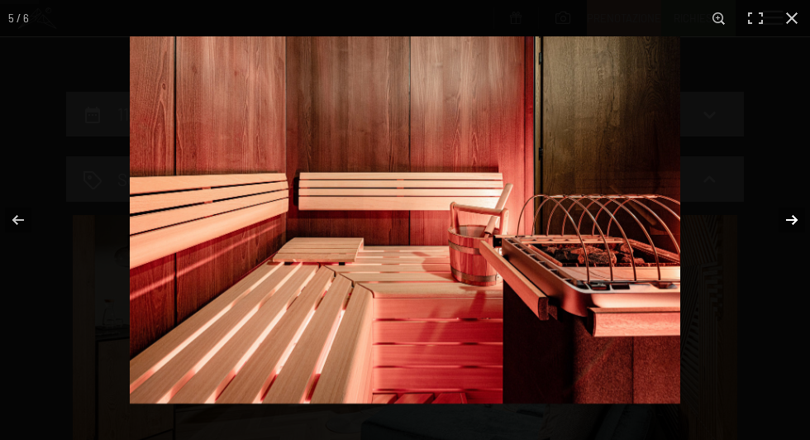
click at [794, 218] on button "button" at bounding box center [781, 219] width 58 height 83
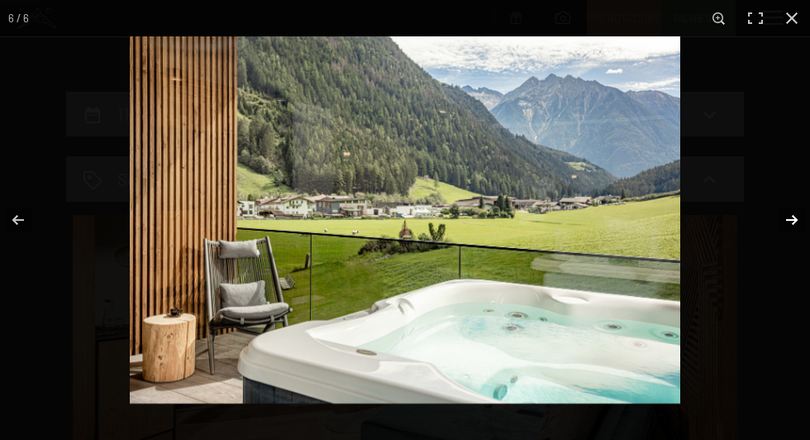
click at [794, 219] on button "button" at bounding box center [781, 219] width 58 height 83
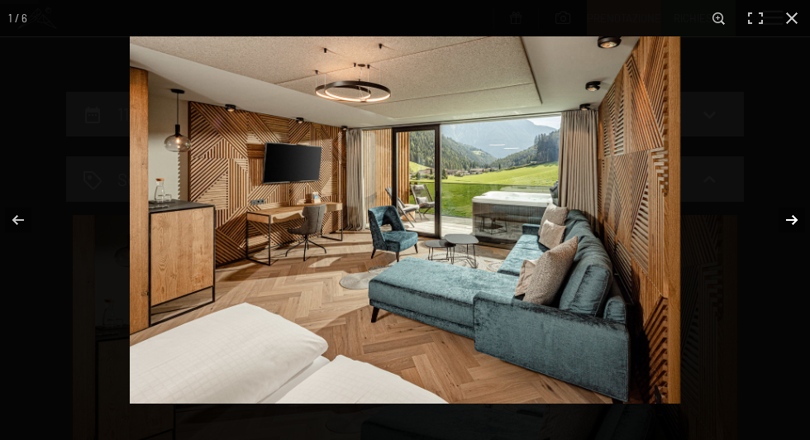
click at [794, 221] on button "button" at bounding box center [781, 219] width 58 height 83
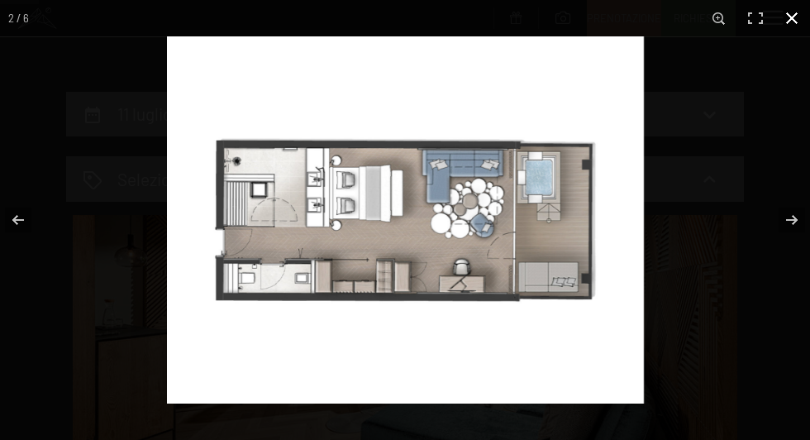
click at [791, 18] on button "button" at bounding box center [791, 18] width 36 height 36
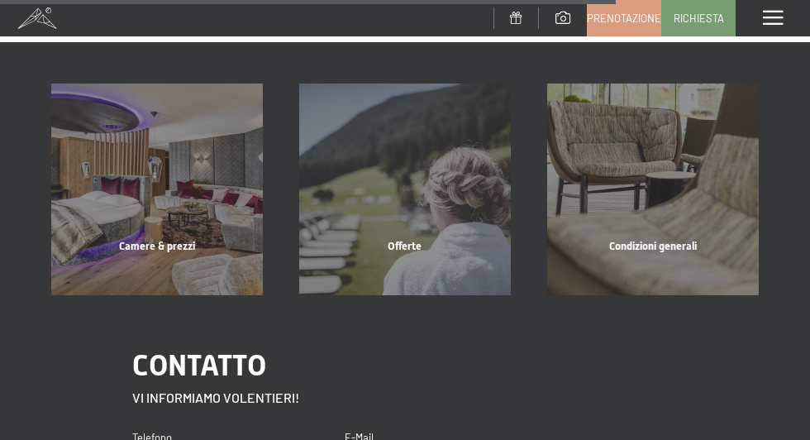
scroll to position [1935, 0]
